Goal: Task Accomplishment & Management: Manage account settings

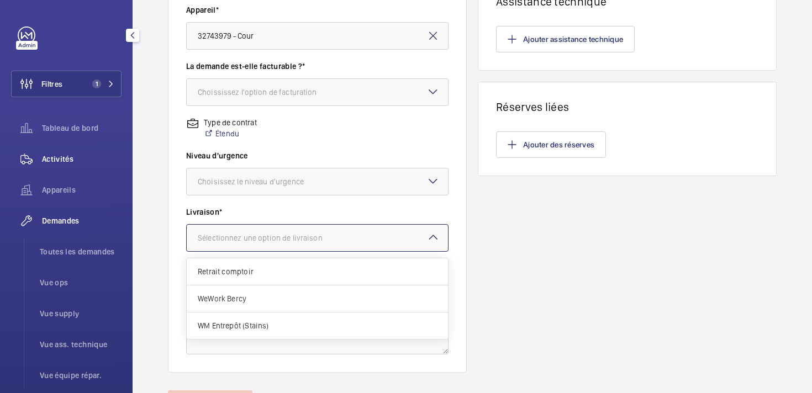
click at [64, 161] on span "Activités" at bounding box center [82, 159] width 80 height 11
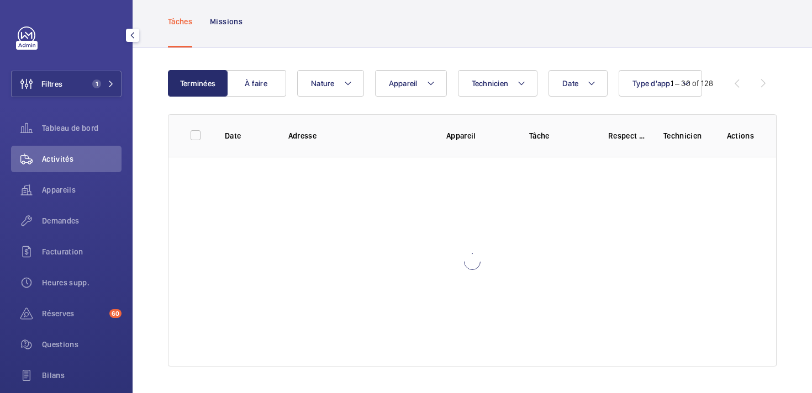
scroll to position [58, 0]
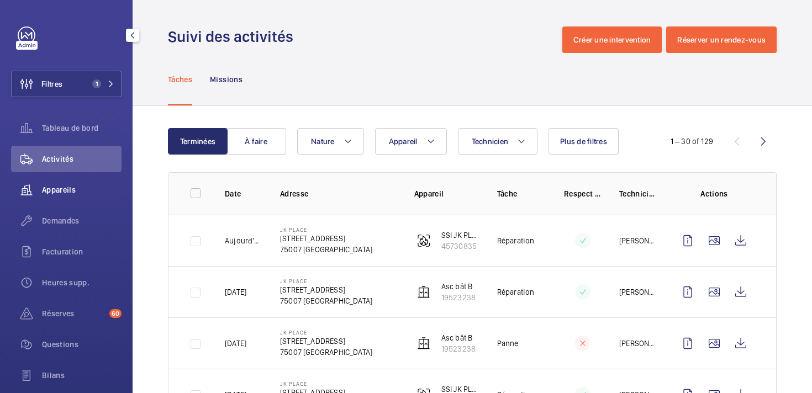
click at [51, 191] on span "Appareils" at bounding box center [82, 189] width 80 height 11
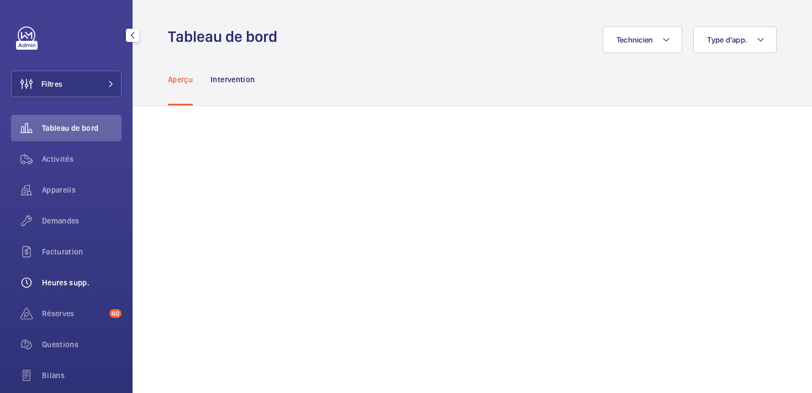
click at [60, 286] on span "Heures supp." at bounding box center [82, 282] width 80 height 11
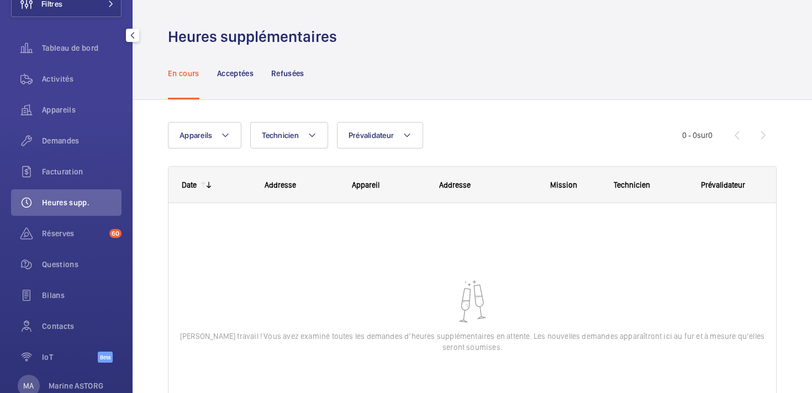
scroll to position [110, 0]
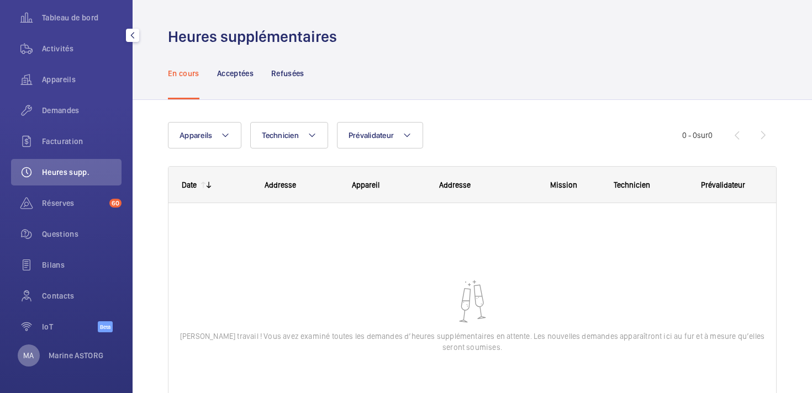
click at [27, 357] on p "MA" at bounding box center [28, 355] width 10 height 11
